Goal: Task Accomplishment & Management: Use online tool/utility

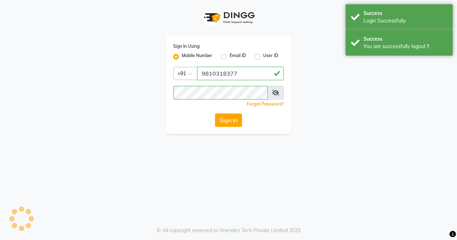
click at [371, 12] on div "Success" at bounding box center [405, 13] width 84 height 7
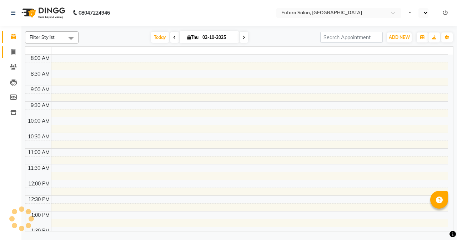
select select "en"
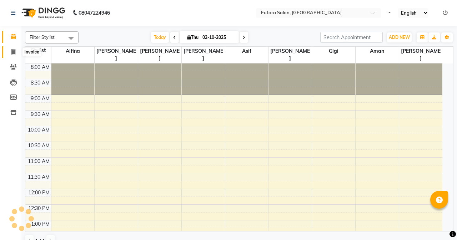
click at [16, 49] on span at bounding box center [13, 52] width 12 height 8
select select "service"
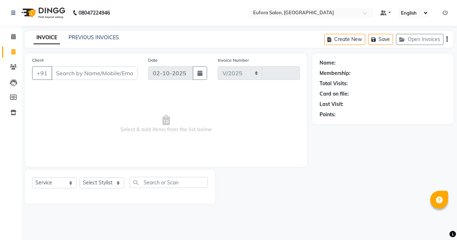
select select "6684"
type input "0778"
